Goal: Information Seeking & Learning: Learn about a topic

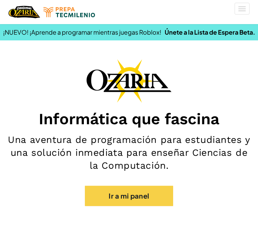
click at [126, 198] on link "Ir a mi panel" at bounding box center [129, 196] width 88 height 20
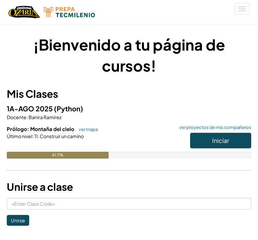
click at [219, 140] on span "Iniciar" at bounding box center [220, 140] width 17 height 8
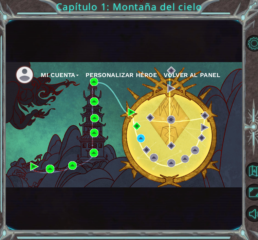
click at [150, 132] on div "Mi Cuenta Personalizar héroe Volver al panel" at bounding box center [123, 124] width 237 height 125
click at [144, 141] on img at bounding box center [141, 138] width 8 height 8
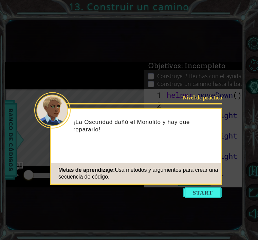
click at [207, 197] on button "Start" at bounding box center [202, 192] width 39 height 11
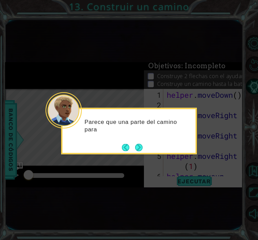
click at [142, 147] on button "Next" at bounding box center [139, 148] width 12 height 12
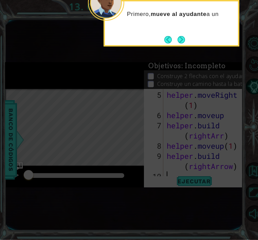
scroll to position [61, 0]
click at [184, 38] on button "Next" at bounding box center [181, 40] width 12 height 12
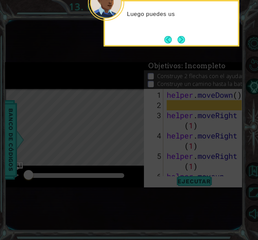
click at [186, 39] on button "Next" at bounding box center [181, 39] width 13 height 13
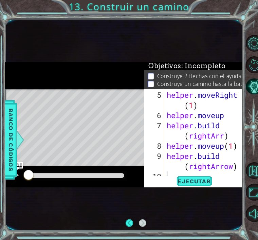
scroll to position [22, 0]
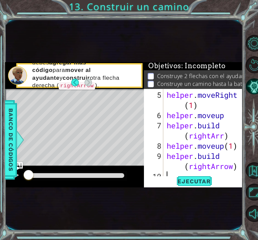
click at [191, 179] on span "Ejecutar" at bounding box center [194, 181] width 47 height 7
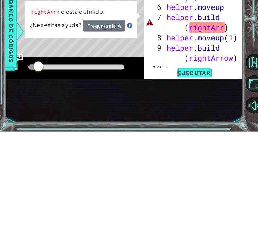
type textarea "[DOMAIN_NAME](rightArr)"
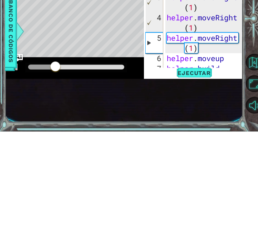
scroll to position [10, 0]
